Goal: Task Accomplishment & Management: Manage account settings

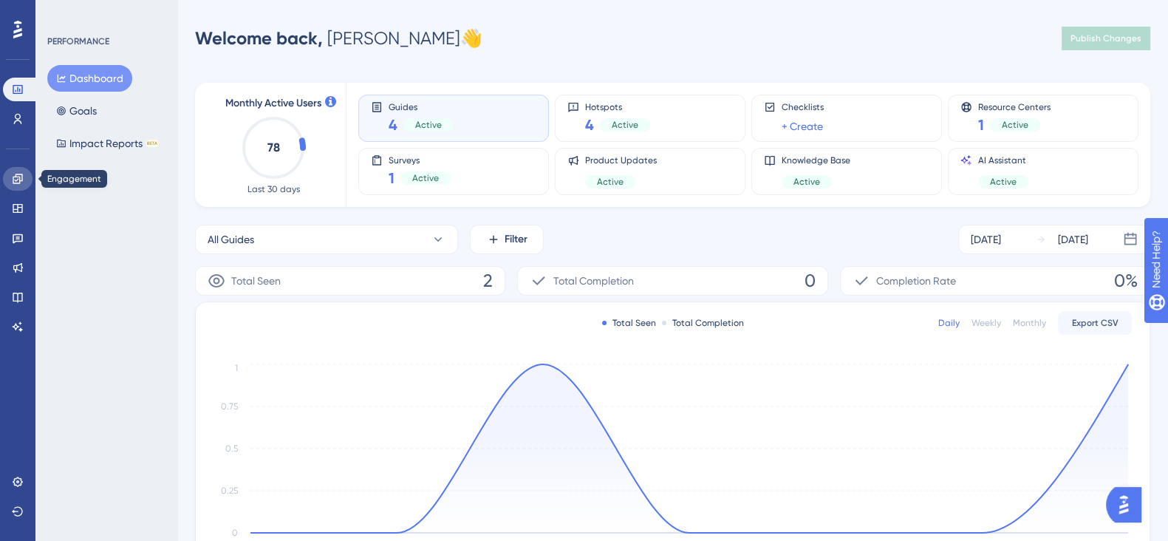
click at [18, 178] on icon at bounding box center [18, 179] width 12 height 12
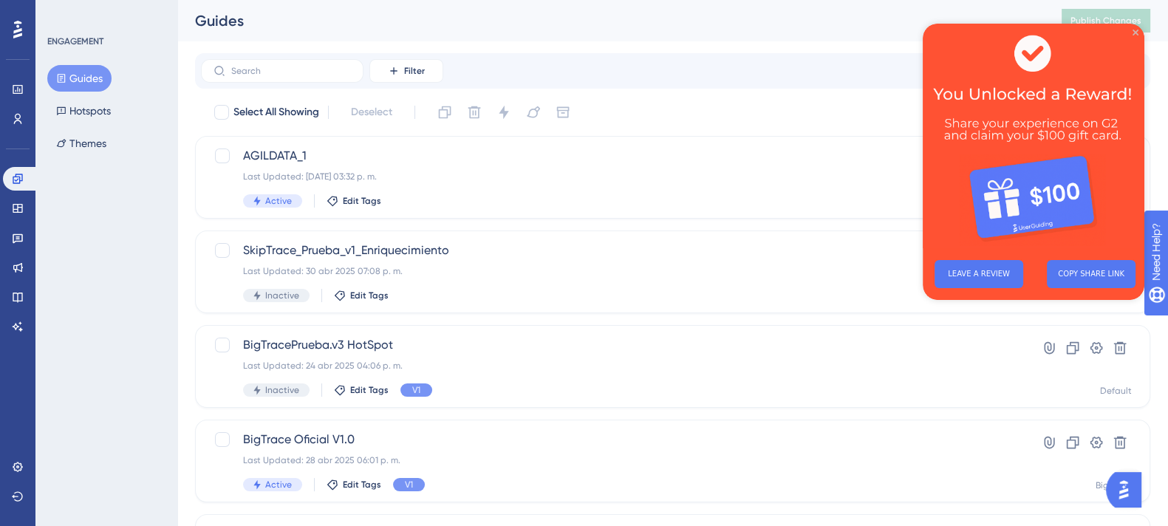
click at [1136, 30] on icon "Close Preview" at bounding box center [1136, 33] width 6 height 6
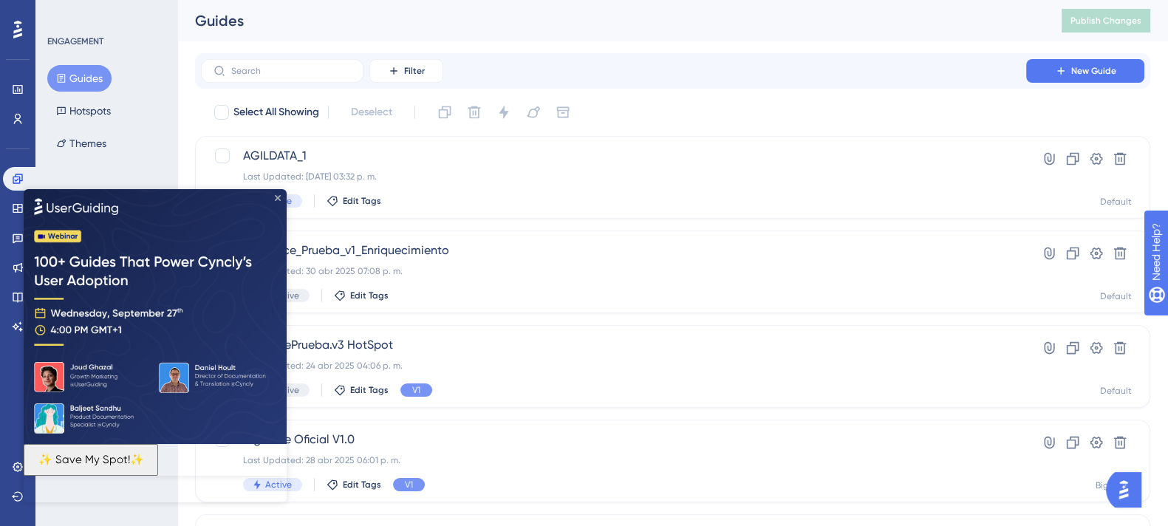
click at [279, 198] on icon "Close Preview" at bounding box center [278, 198] width 6 height 6
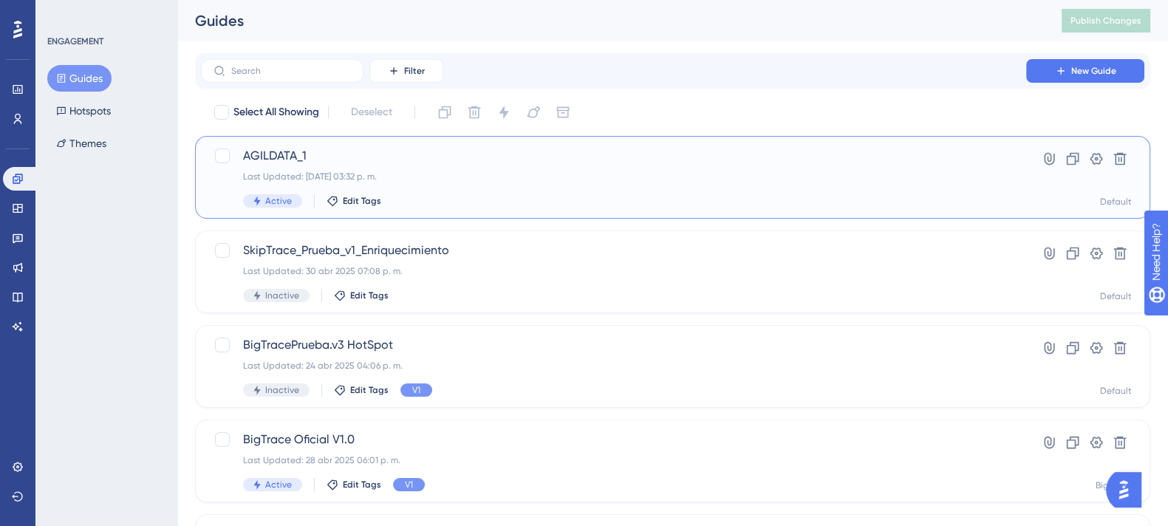
click at [406, 159] on span "AGILDATA_1" at bounding box center [613, 156] width 741 height 18
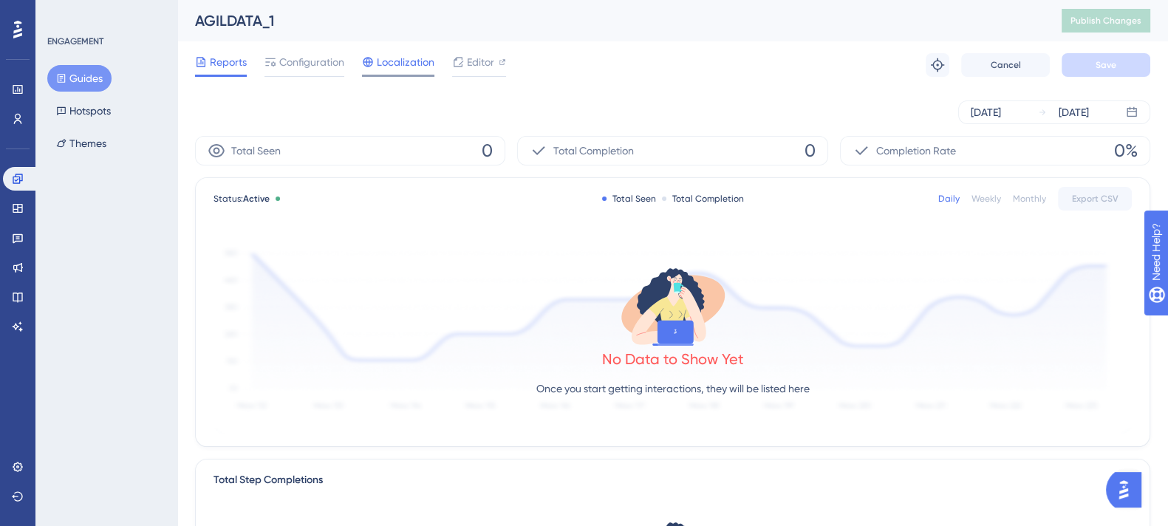
click at [411, 67] on span "Localization" at bounding box center [406, 62] width 58 height 18
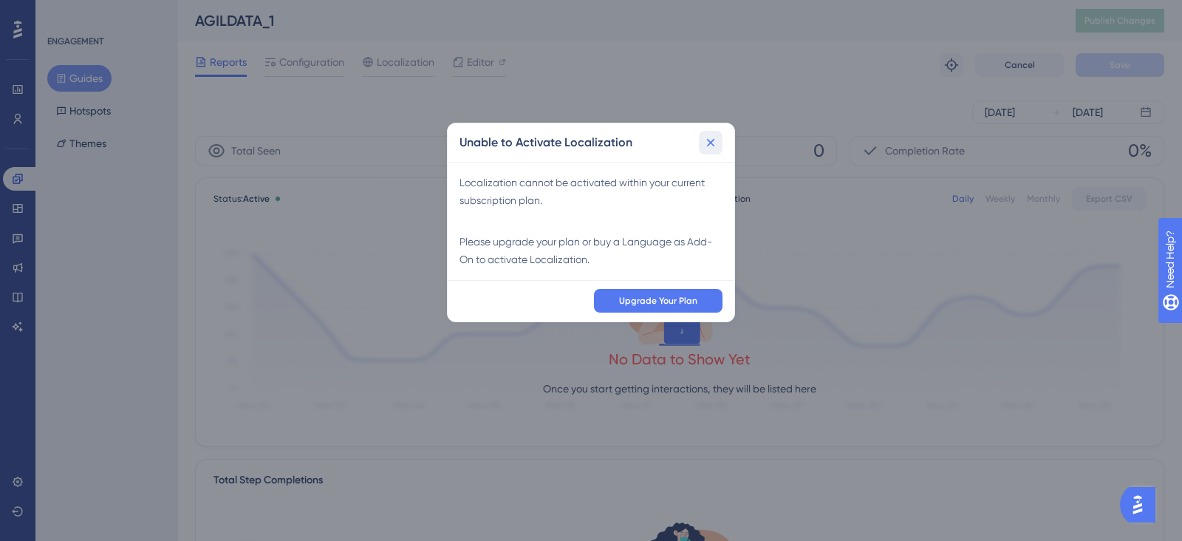
click at [700, 137] on button at bounding box center [711, 143] width 24 height 24
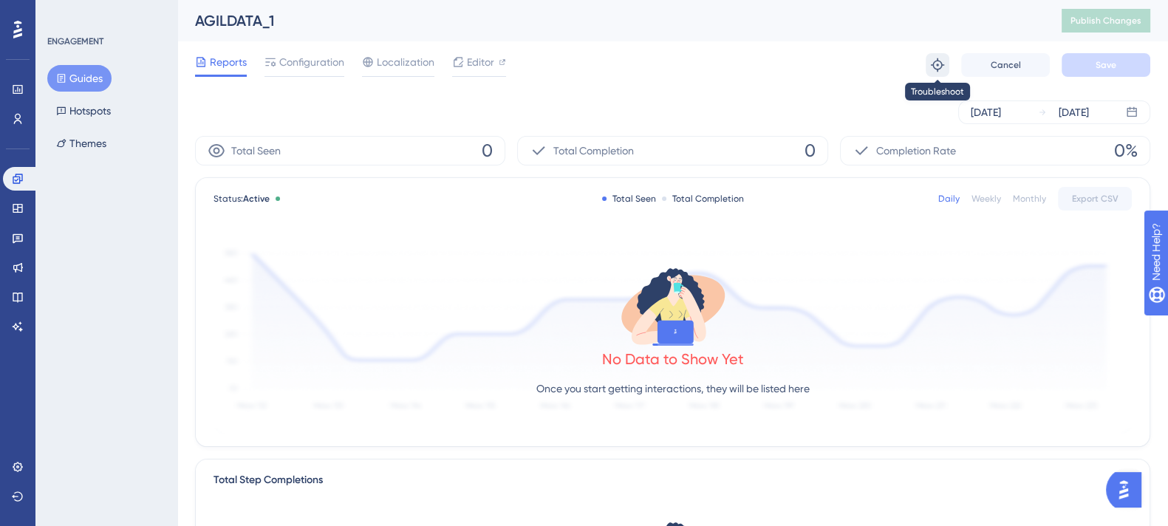
click at [937, 61] on icon at bounding box center [937, 64] width 13 height 13
click at [234, 65] on span "Reports" at bounding box center [228, 62] width 37 height 18
click at [65, 73] on icon at bounding box center [61, 78] width 10 height 10
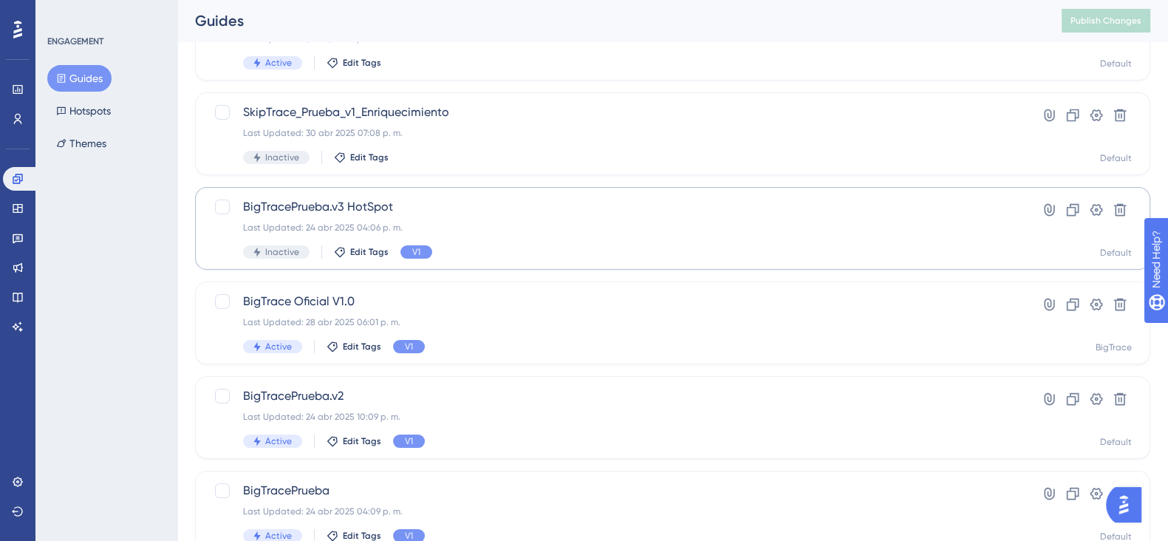
scroll to position [137, 0]
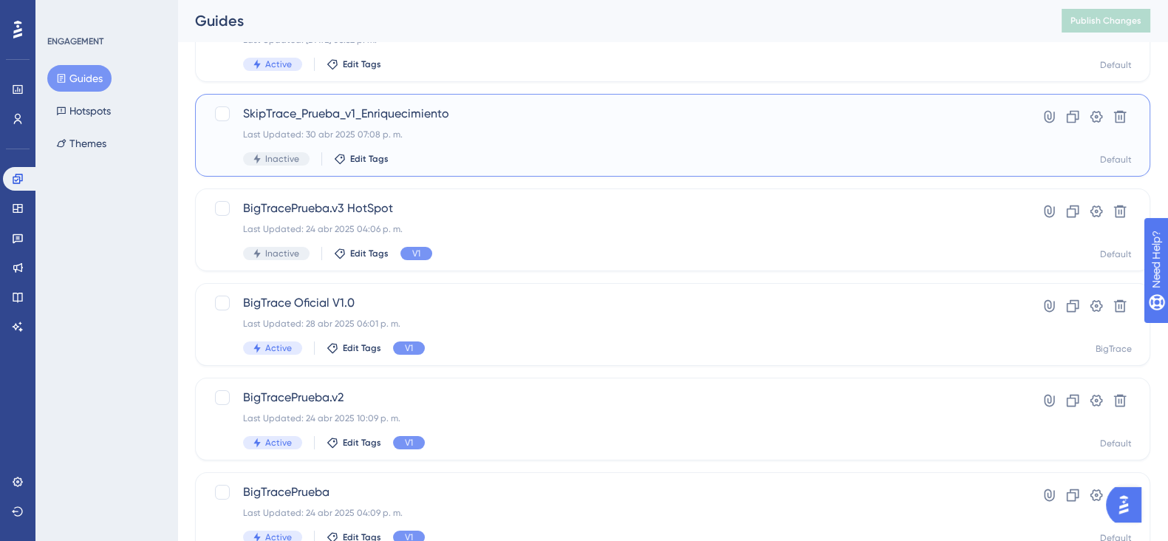
click at [383, 137] on div "Last Updated: 30 abr 2025 07:08 p. m." at bounding box center [613, 135] width 741 height 12
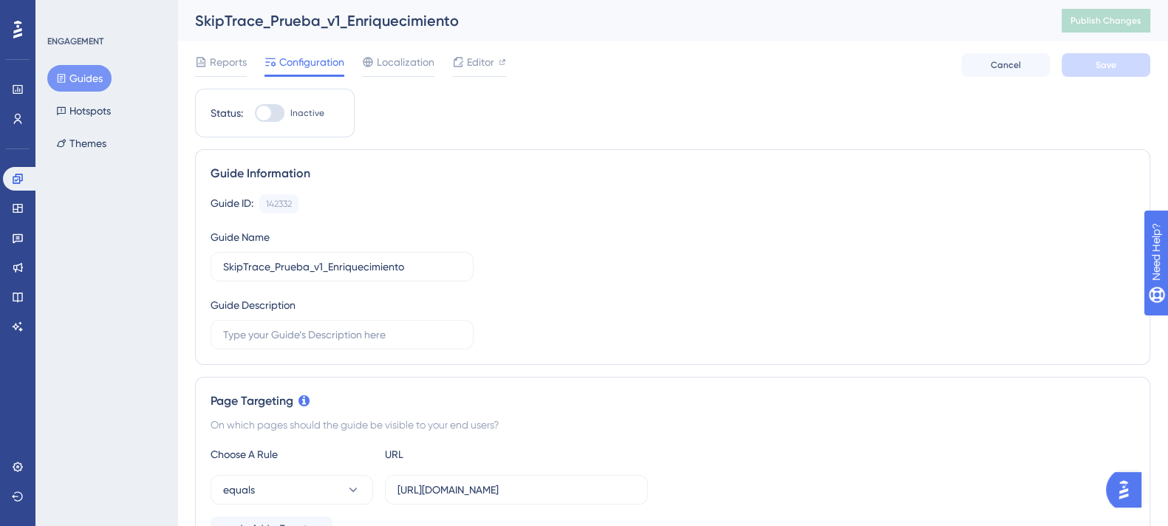
click at [259, 110] on div at bounding box center [263, 113] width 15 height 15
click at [255, 113] on input "Inactive" at bounding box center [254, 113] width 1 height 1
click at [1082, 69] on button "Save" at bounding box center [1106, 65] width 89 height 24
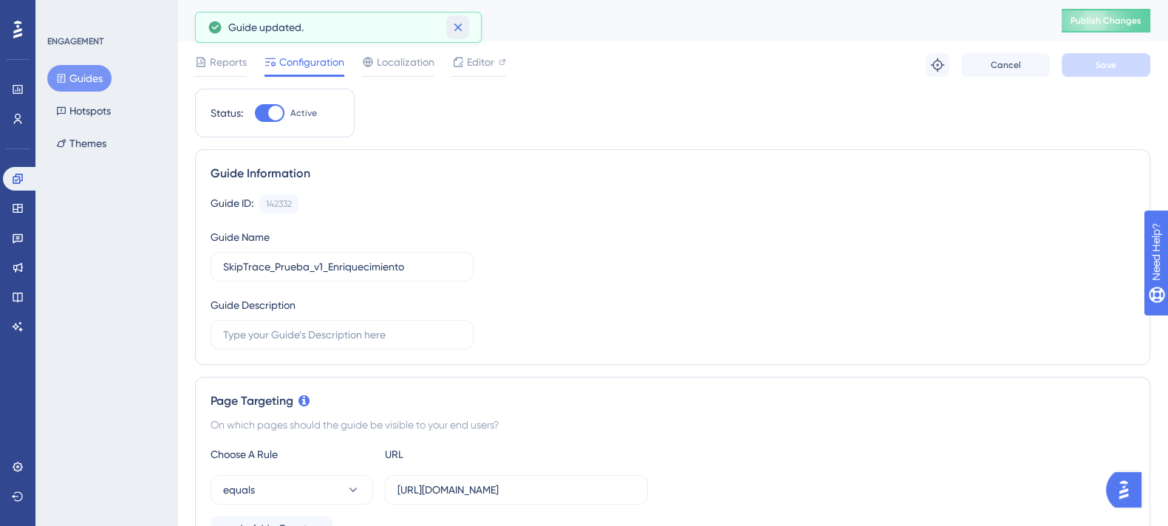
click at [454, 25] on icon at bounding box center [458, 27] width 15 height 15
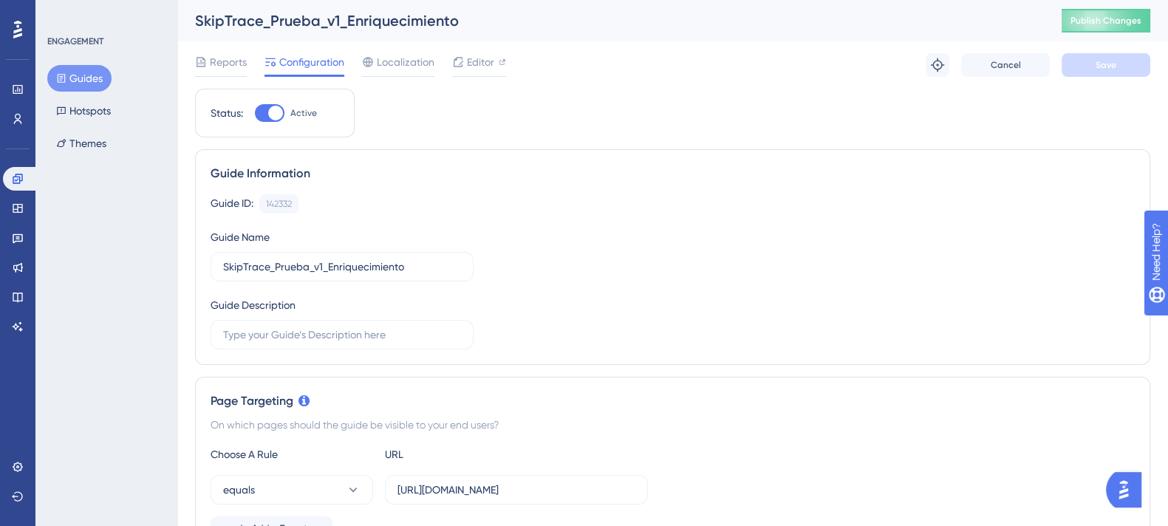
click at [267, 106] on div at bounding box center [270, 113] width 30 height 18
click at [255, 113] on input "Active" at bounding box center [254, 113] width 1 height 1
checkbox input "false"
click at [1144, 68] on button "Save" at bounding box center [1106, 65] width 89 height 24
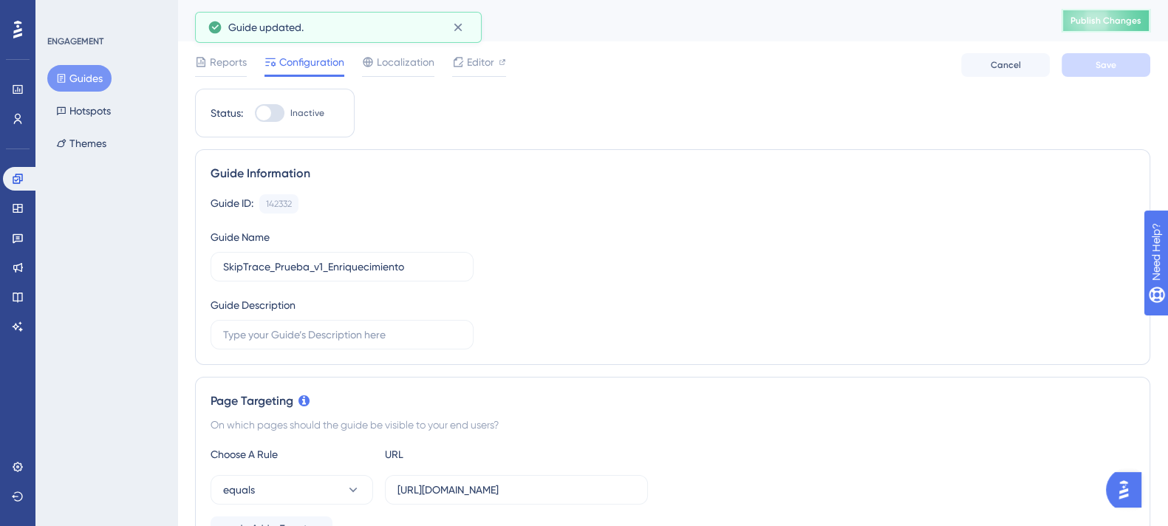
click at [1114, 26] on span "Publish Changes" at bounding box center [1106, 21] width 71 height 12
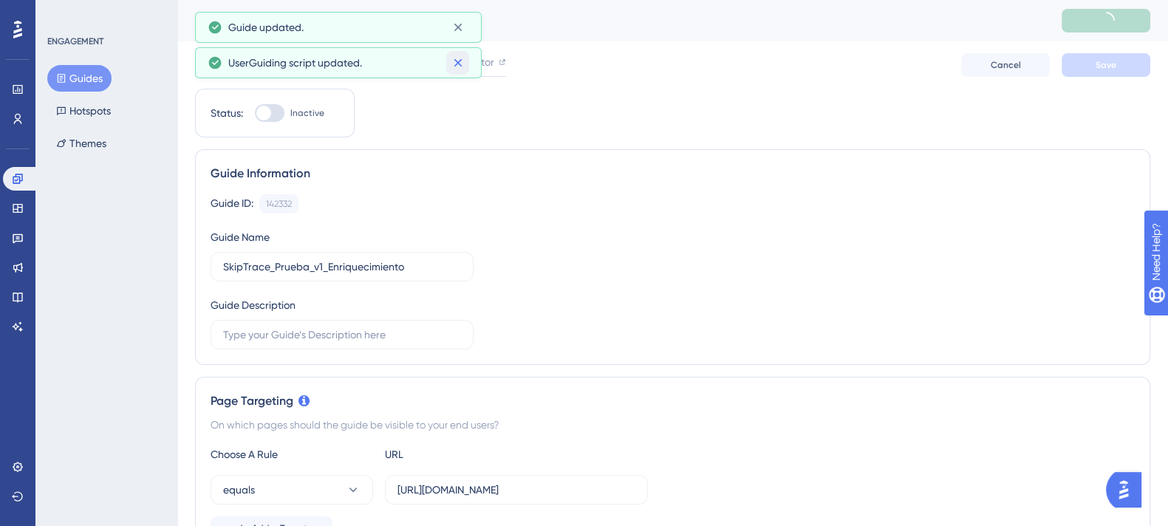
click at [451, 62] on icon at bounding box center [458, 62] width 15 height 15
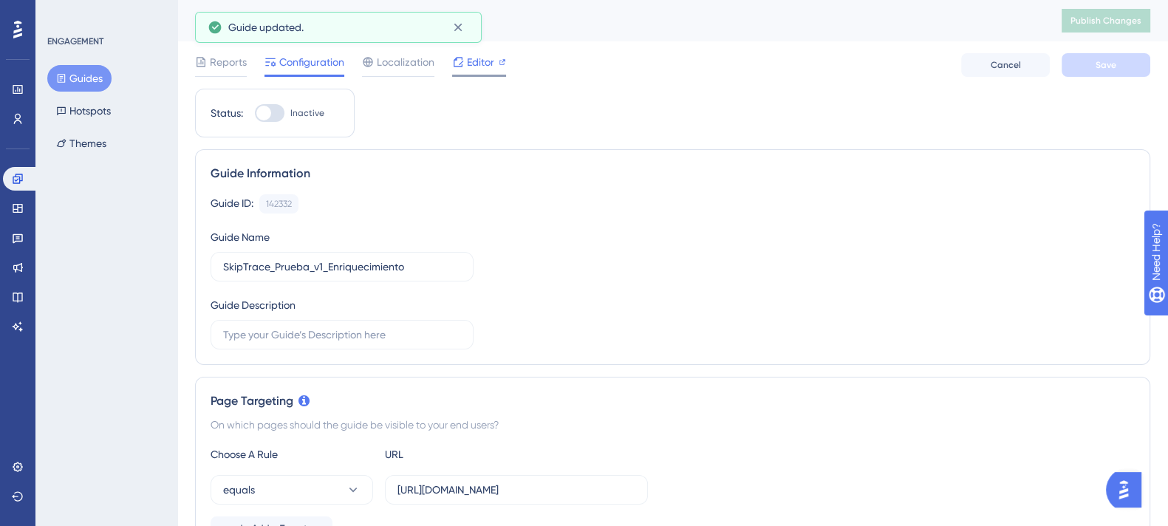
click at [459, 62] on icon at bounding box center [458, 62] width 12 height 12
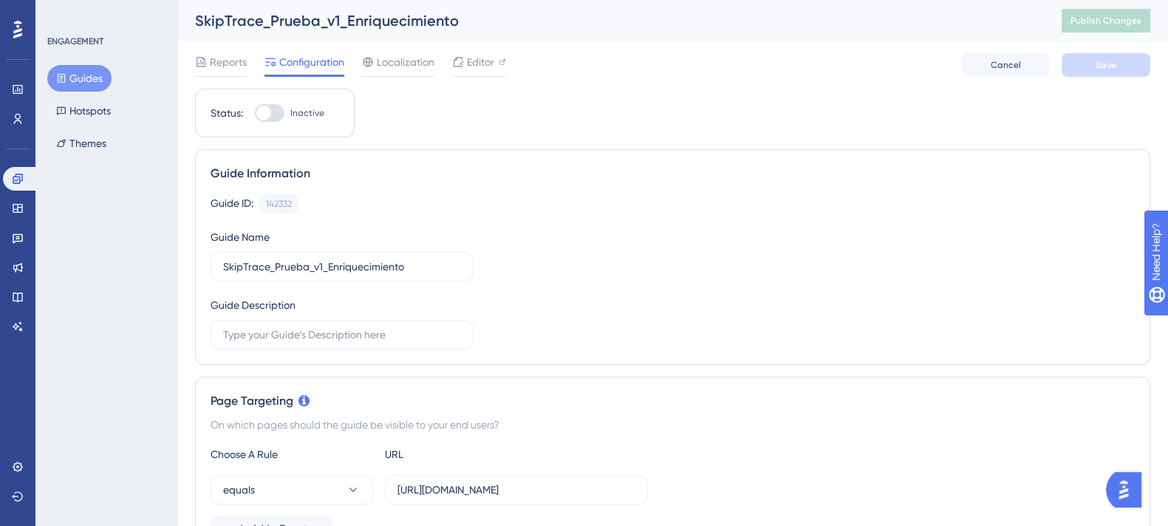
click at [279, 69] on span "Configuration" at bounding box center [311, 62] width 65 height 18
click at [21, 177] on icon at bounding box center [18, 179] width 12 height 12
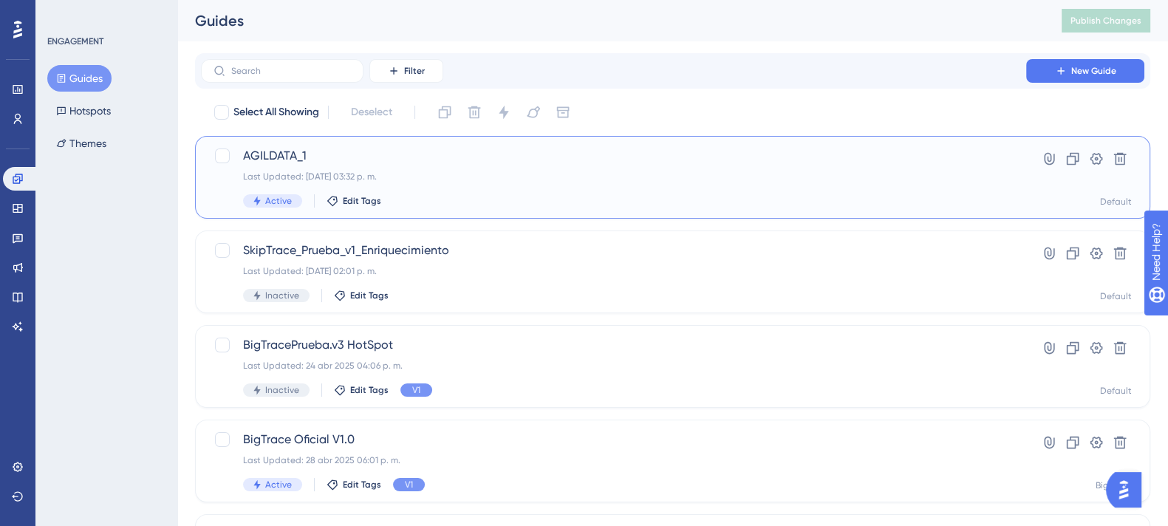
click at [300, 155] on span "AGILDATA_1" at bounding box center [613, 156] width 741 height 18
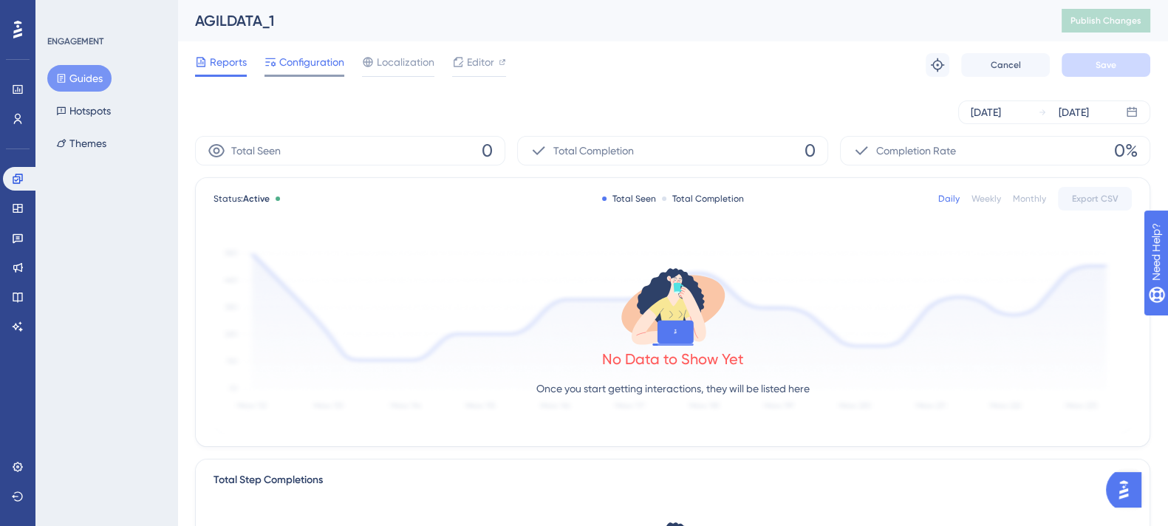
click at [293, 68] on span "Configuration" at bounding box center [311, 62] width 65 height 18
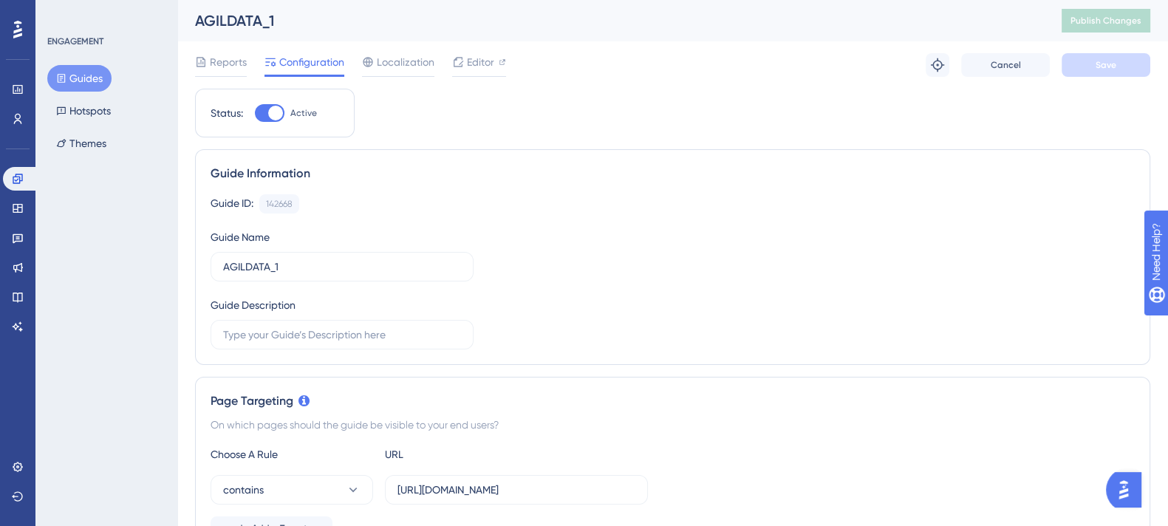
click at [484, 50] on div "Reports Configuration Localization Editor Troubleshoot Cancel Save" at bounding box center [672, 64] width 955 height 47
click at [484, 59] on span "Editor" at bounding box center [480, 62] width 27 height 18
click at [273, 116] on div at bounding box center [275, 113] width 15 height 15
click at [255, 114] on input "Active" at bounding box center [254, 113] width 1 height 1
click at [271, 107] on div at bounding box center [270, 113] width 30 height 18
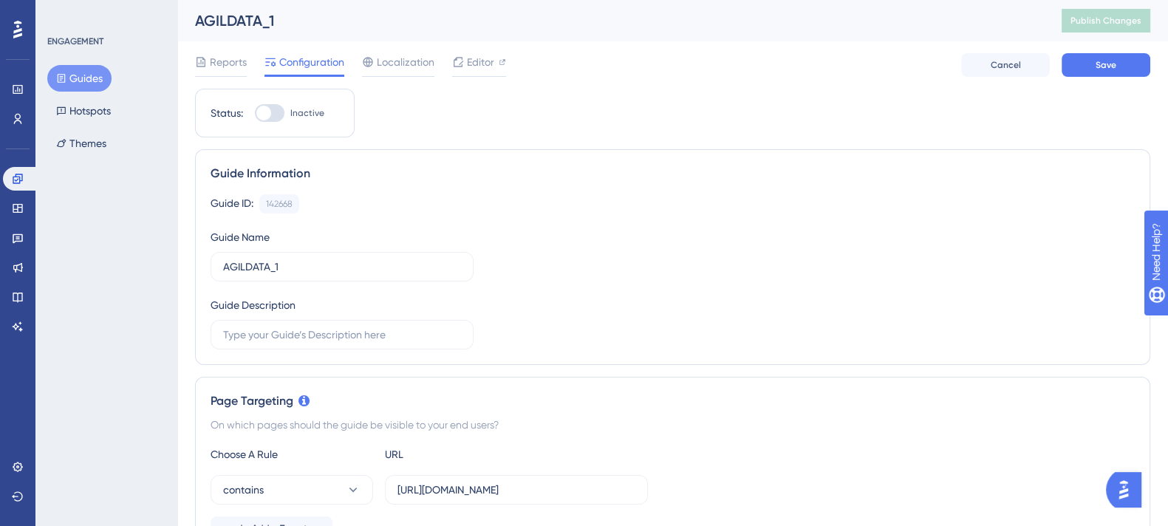
click at [255, 113] on input "Inactive" at bounding box center [254, 113] width 1 height 1
click at [271, 107] on div at bounding box center [275, 113] width 15 height 15
click at [255, 113] on input "Active" at bounding box center [254, 113] width 1 height 1
checkbox input "false"
click at [1088, 58] on button "Save" at bounding box center [1106, 65] width 89 height 24
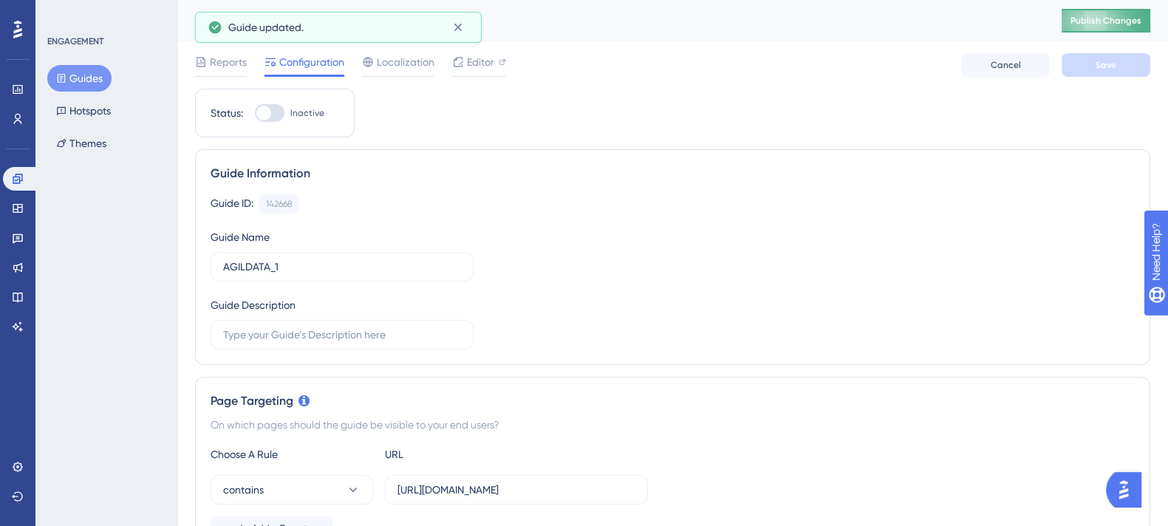
click at [1100, 24] on span "Publish Changes" at bounding box center [1106, 21] width 71 height 12
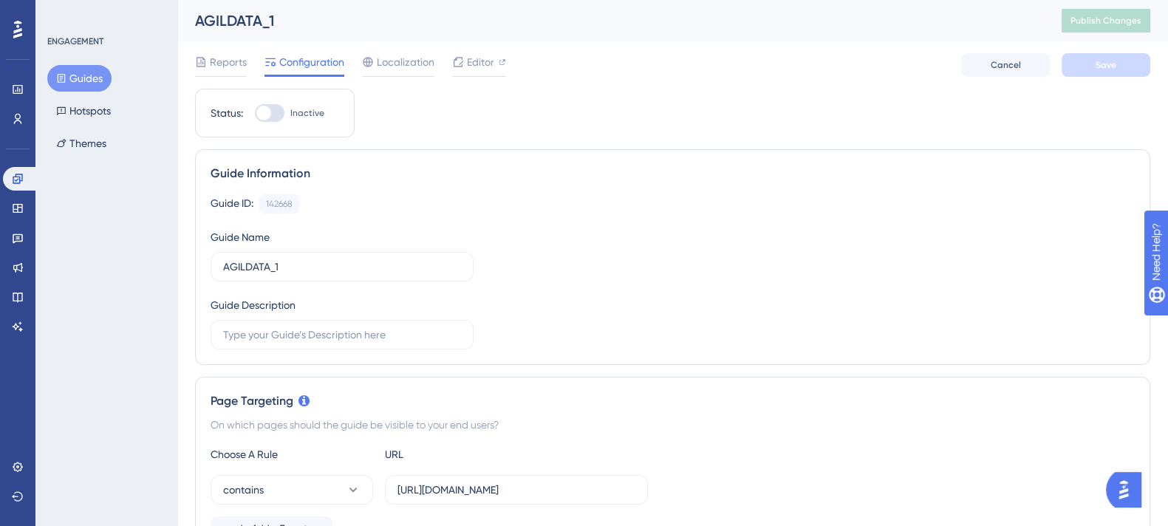
click at [301, 62] on span "Configuration" at bounding box center [311, 62] width 65 height 18
click at [208, 57] on div "Reports" at bounding box center [221, 62] width 52 height 18
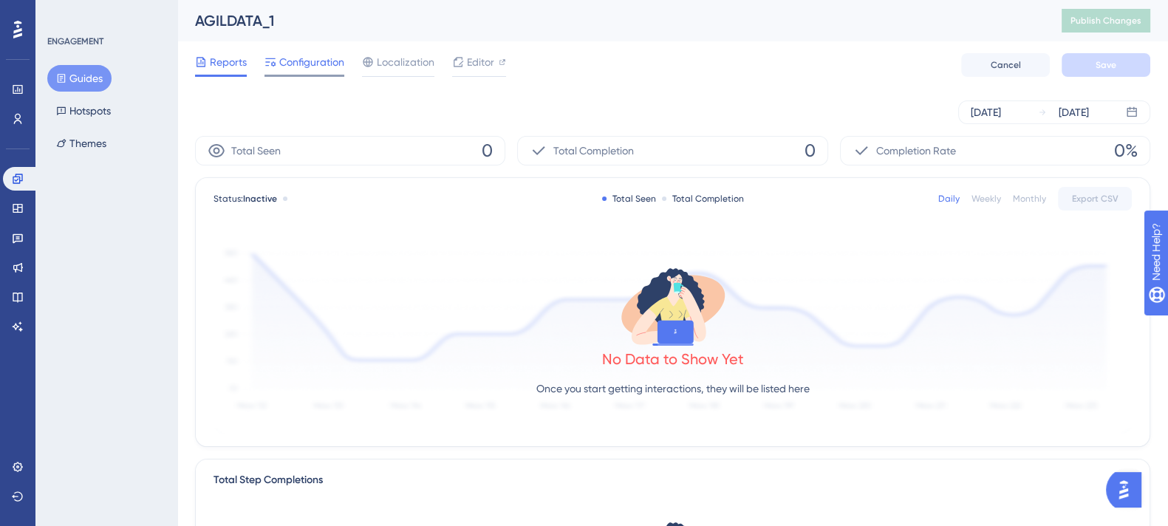
click at [278, 57] on div "Configuration" at bounding box center [305, 62] width 80 height 18
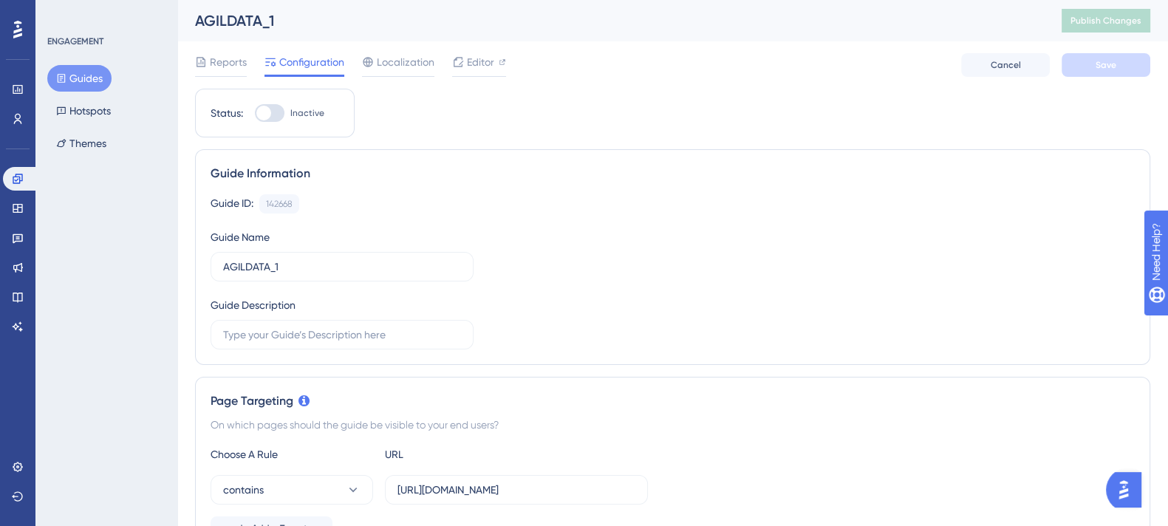
click at [91, 81] on button "Guides" at bounding box center [79, 78] width 64 height 27
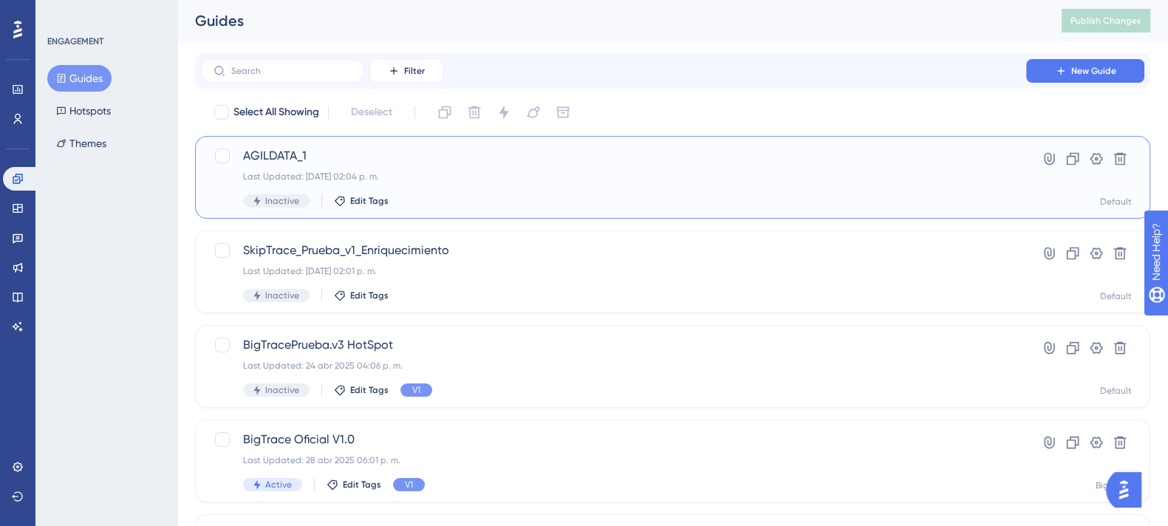
click at [316, 156] on span "AGILDATA_1" at bounding box center [613, 156] width 741 height 18
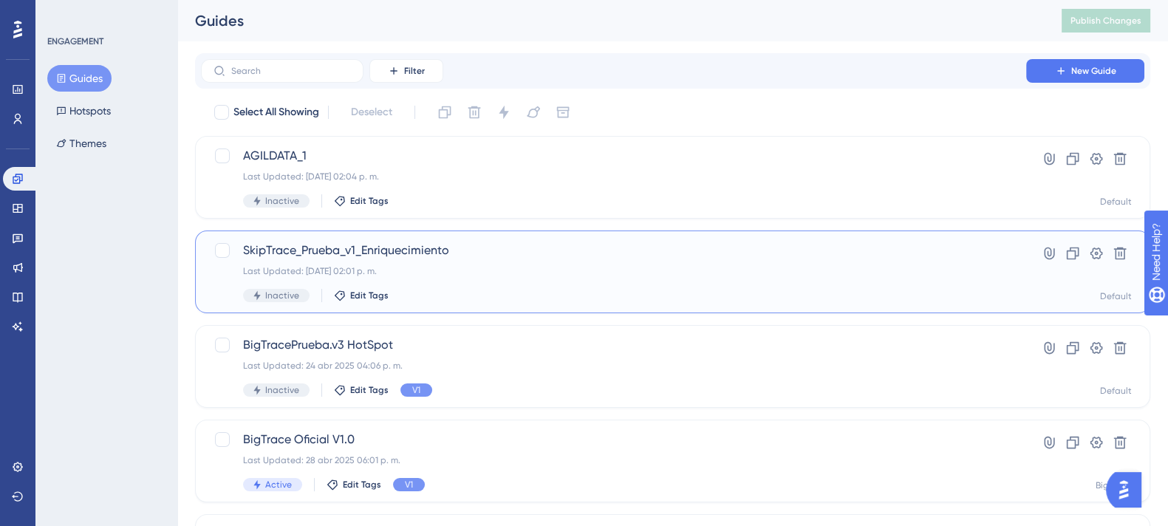
click at [330, 253] on span "SkipTrace_Prueba_v1_Enriquecimiento" at bounding box center [613, 251] width 741 height 18
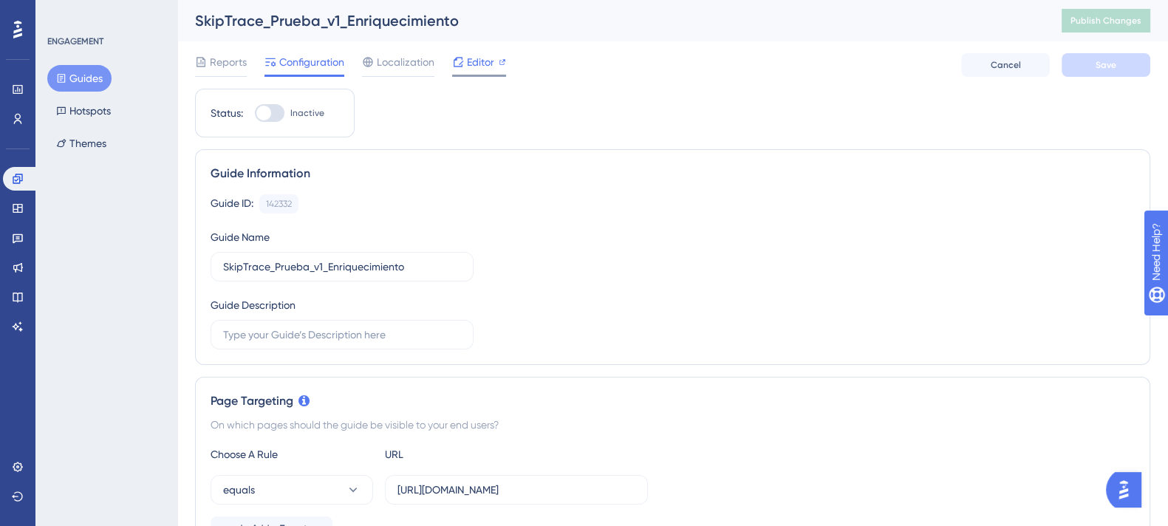
click at [453, 64] on icon at bounding box center [458, 62] width 12 height 12
